Goal: Information Seeking & Learning: Check status

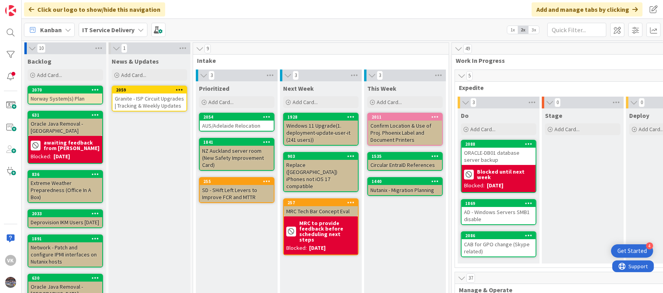
scroll to position [39, 193]
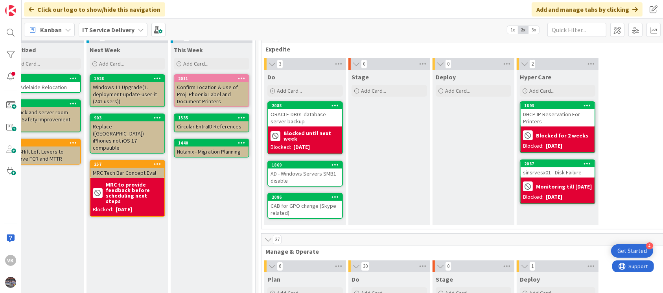
click at [295, 204] on div "CAB for GPO change (Skype related)" at bounding box center [305, 209] width 74 height 17
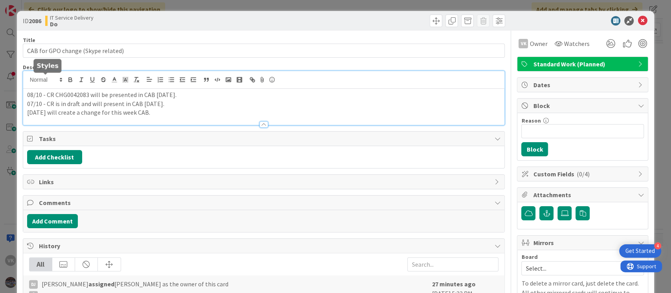
click at [27, 76] on div "08/10 - CR CHG0042083 will be presented in CAB [DATE]. 07/10 - CR is in draft a…" at bounding box center [263, 98] width 481 height 54
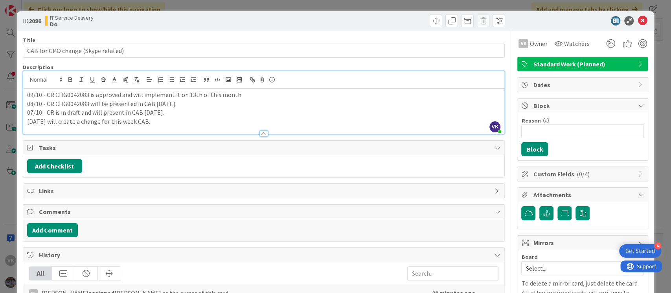
click at [172, 96] on p "09/10 - CR CHG0042083 is approved and will implement it on 13th of this month." at bounding box center [264, 94] width 474 height 9
drag, startPoint x: 183, startPoint y: 96, endPoint x: 241, endPoint y: 96, distance: 58.2
click at [241, 96] on p "09/10 - CR CHG0042083 is approved and will implement it on 13th of this month." at bounding box center [264, 94] width 474 height 9
click at [264, 94] on p "09/10 - CR CHG0042083 is approved and will implement it once Telephony team com…" at bounding box center [264, 94] width 474 height 9
click at [637, 19] on icon at bounding box center [641, 20] width 9 height 9
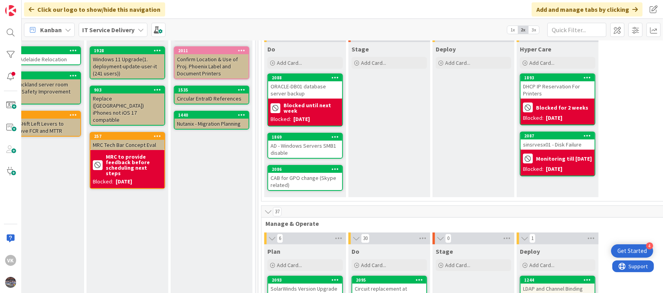
scroll to position [68, 193]
